Goal: Check status

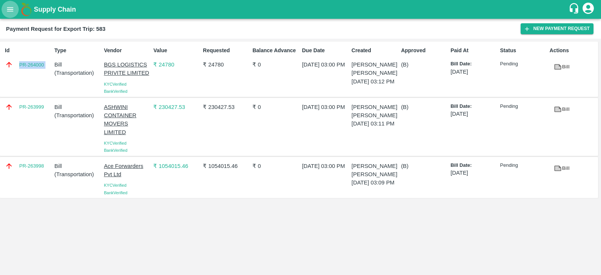
click at [13, 9] on icon "open drawer" at bounding box center [10, 9] width 8 height 8
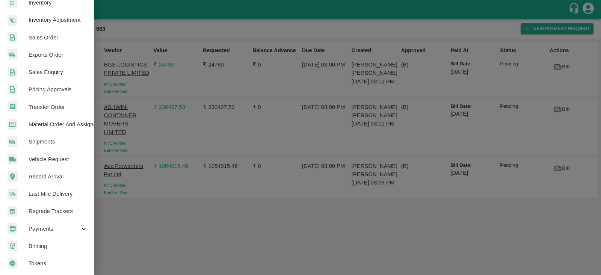
scroll to position [152, 0]
click at [56, 225] on span "Payments" at bounding box center [54, 229] width 51 height 8
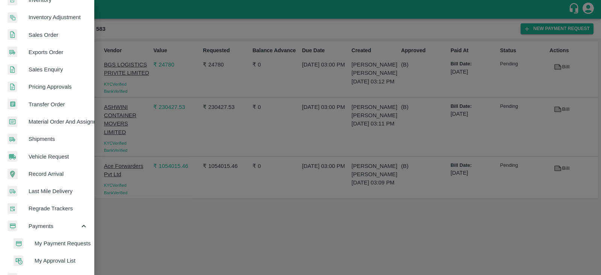
click at [70, 243] on span "My Payment Requests" at bounding box center [61, 243] width 53 height 8
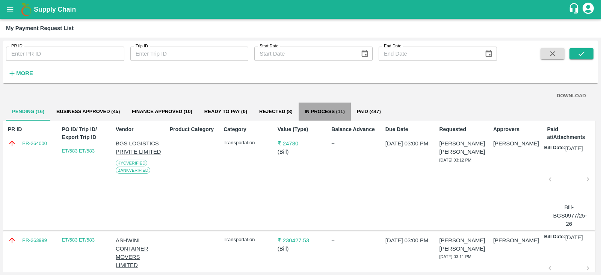
click at [317, 111] on button "In Process (11)" at bounding box center [325, 112] width 52 height 18
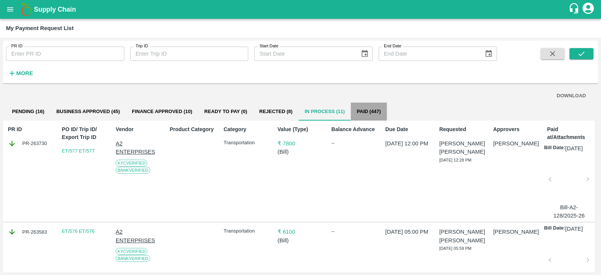
click at [362, 110] on button "Paid (447)" at bounding box center [369, 112] width 36 height 18
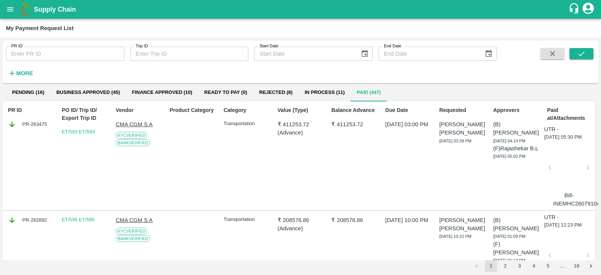
scroll to position [22, 0]
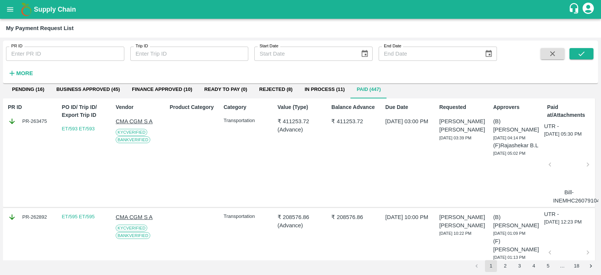
click at [565, 135] on div "UTR - 07 Oct 2025, 05:30 PM Bill-INEMHC26079104" at bounding box center [568, 163] width 49 height 83
click at [561, 114] on p "Paid at/Attachments" at bounding box center [570, 111] width 46 height 16
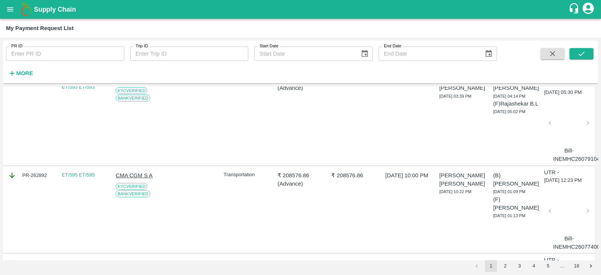
scroll to position [0, 0]
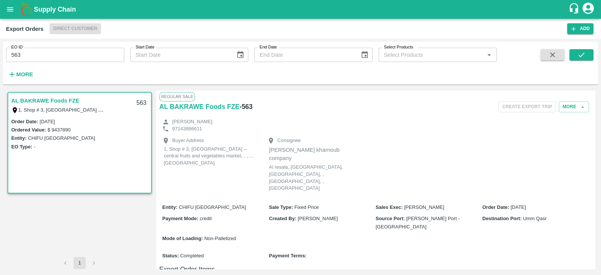
scroll to position [406, 0]
